Goal: Task Accomplishment & Management: Manage account settings

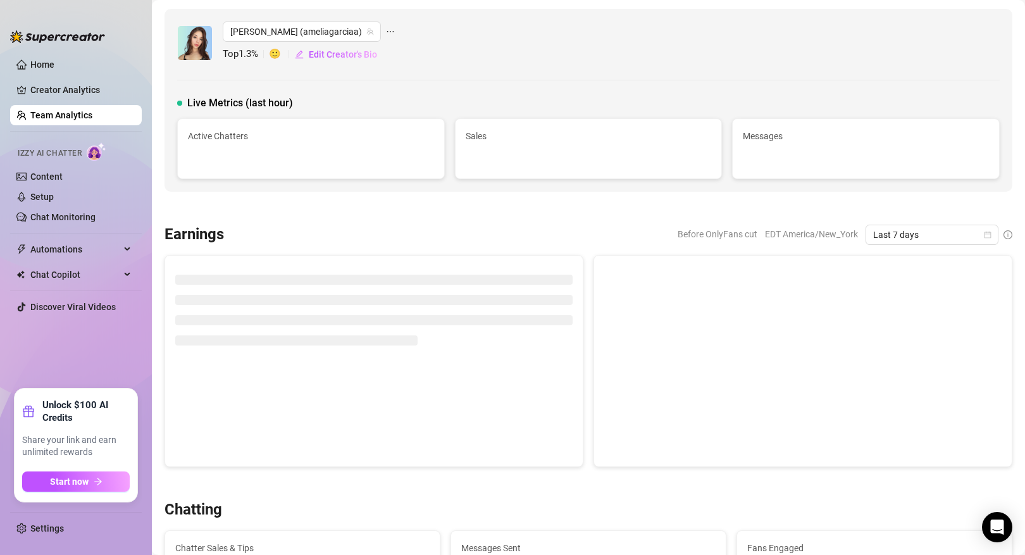
scroll to position [1076, 0]
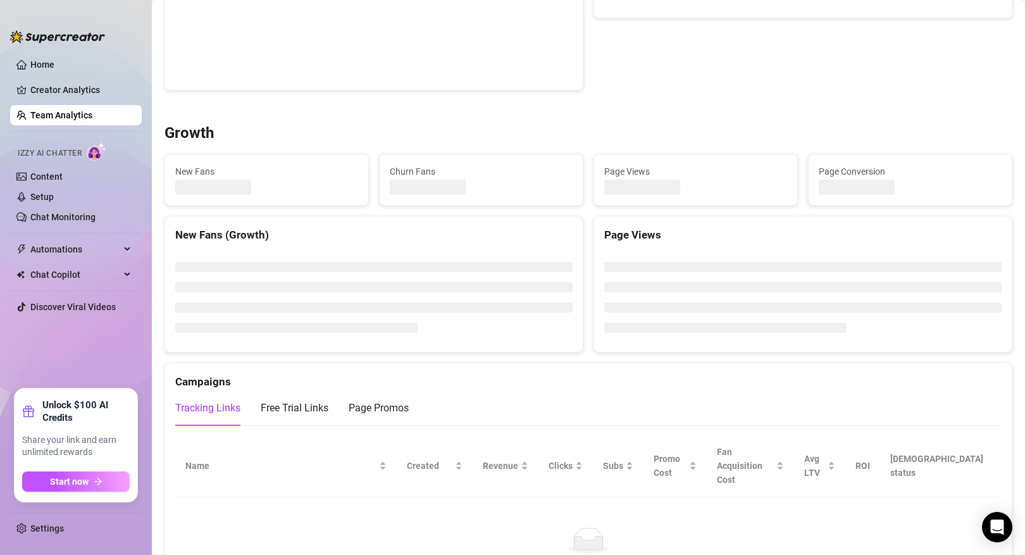
click at [92, 111] on link "Team Analytics" at bounding box center [61, 115] width 62 height 10
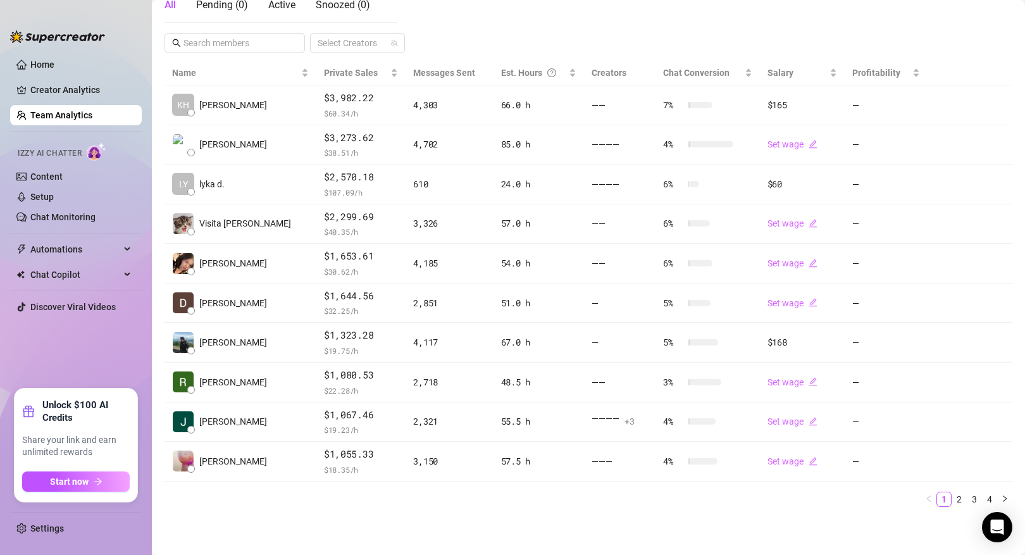
scroll to position [240, 0]
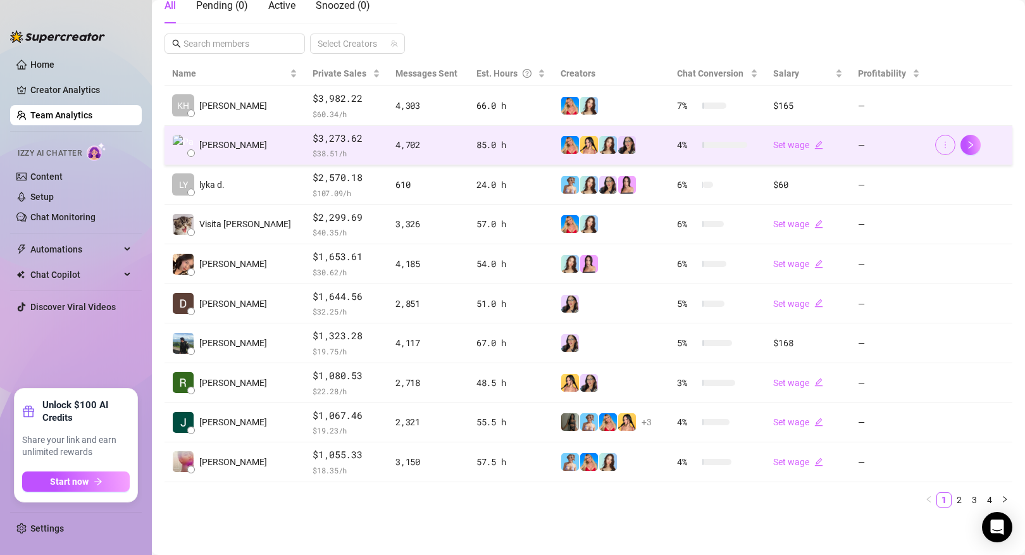
click at [942, 145] on icon "more" at bounding box center [945, 144] width 9 height 9
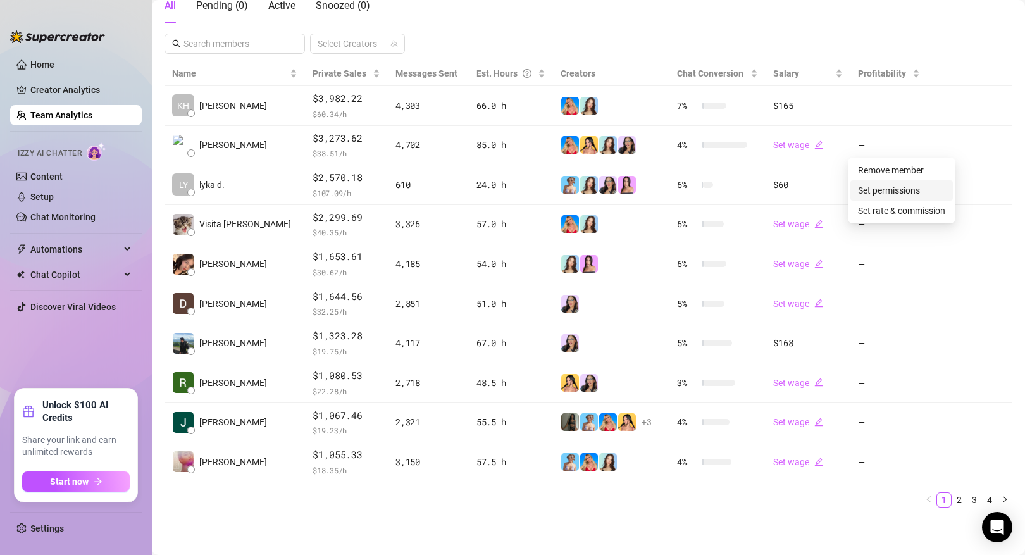
click at [914, 185] on link "Set permissions" at bounding box center [889, 190] width 62 height 10
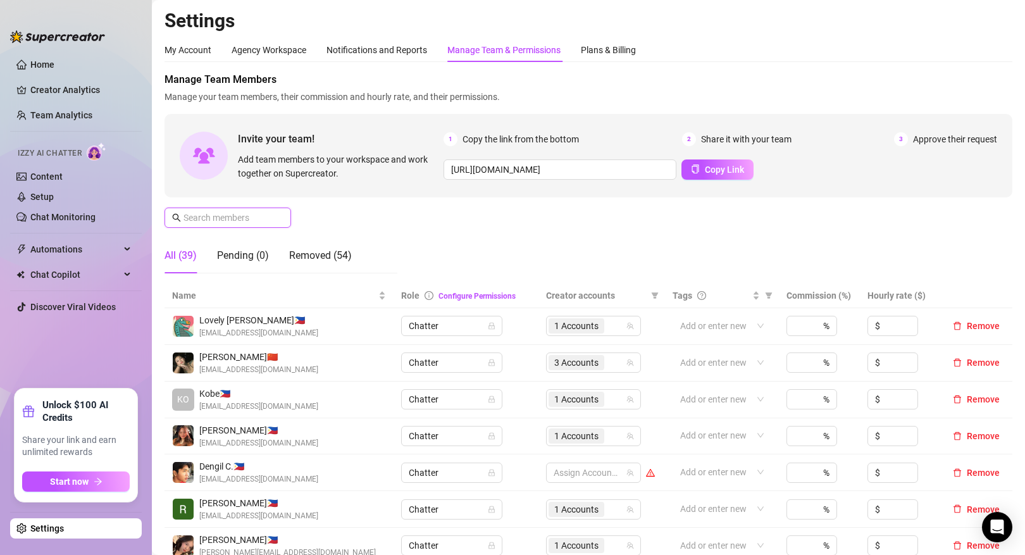
click at [238, 218] on input "text" at bounding box center [229, 218] width 90 height 14
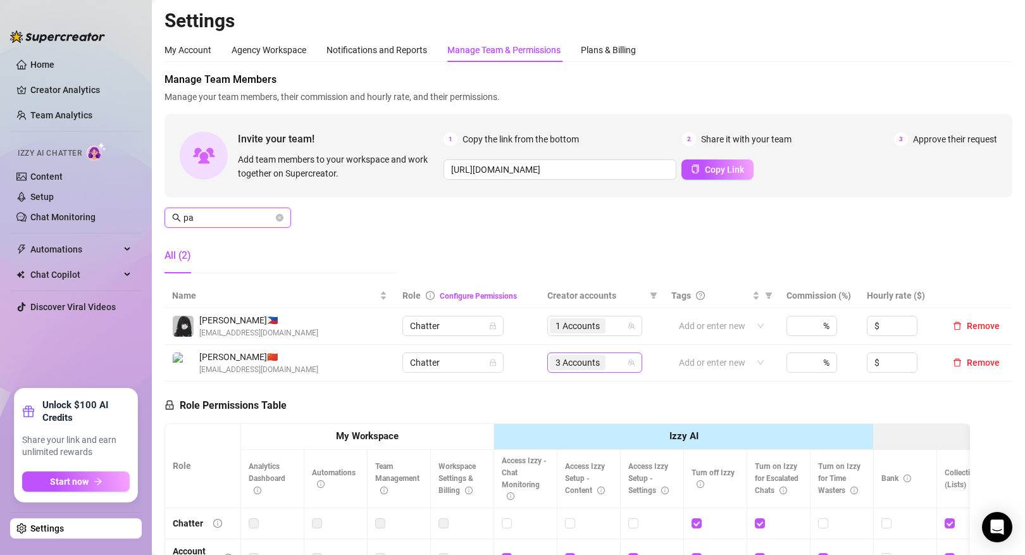
click at [614, 366] on div "3 Accounts" at bounding box center [588, 363] width 77 height 18
type input "pa"
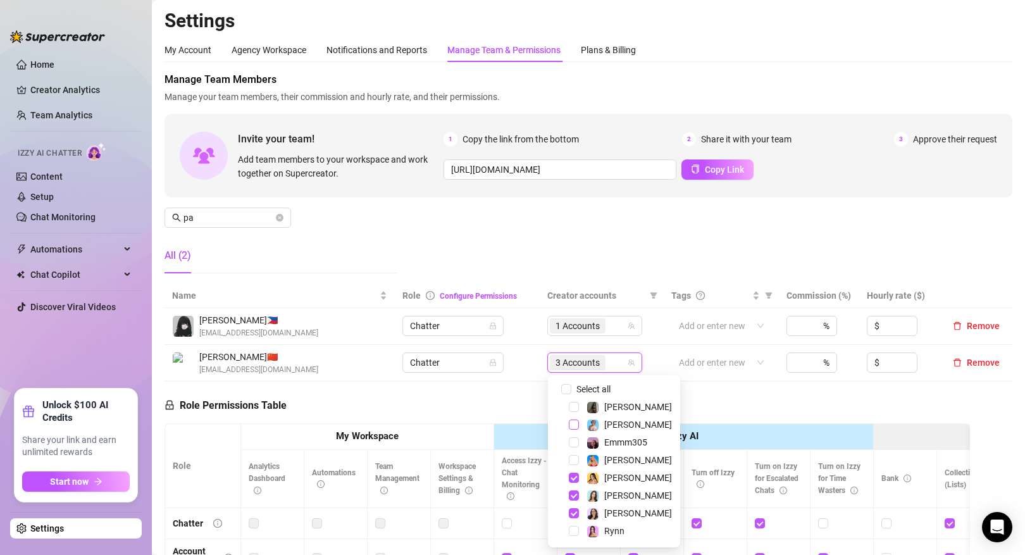
click at [575, 427] on span "Select tree node" at bounding box center [574, 425] width 10 height 10
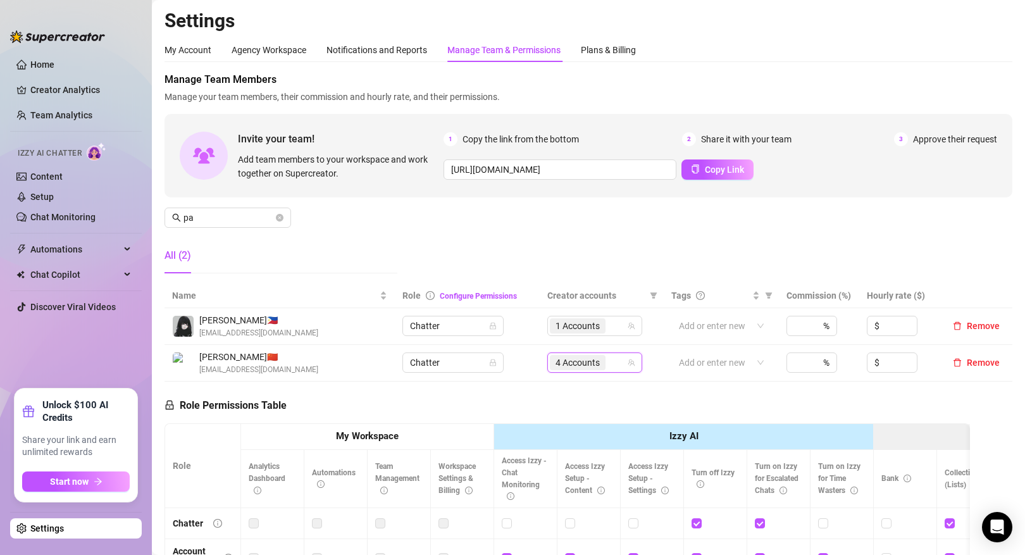
click at [489, 395] on div "Role Permissions Table Role My Workspace Izzy AI OnlyFans Side Menu OnlyFans Ch…" at bounding box center [568, 561] width 806 height 359
click at [604, 363] on span "4 Accounts" at bounding box center [578, 362] width 56 height 15
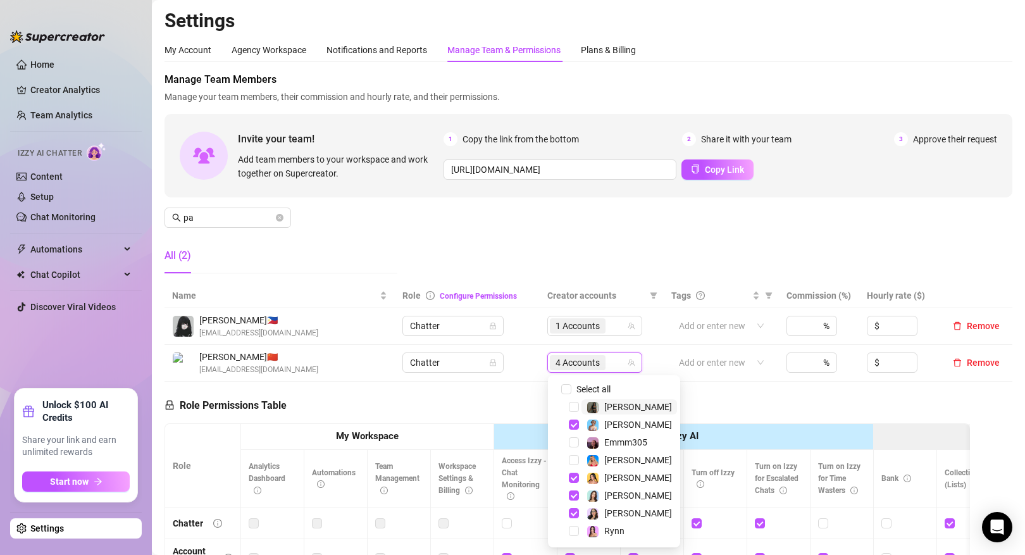
click at [492, 377] on td "Chatter" at bounding box center [467, 363] width 145 height 37
